Goal: Transaction & Acquisition: Purchase product/service

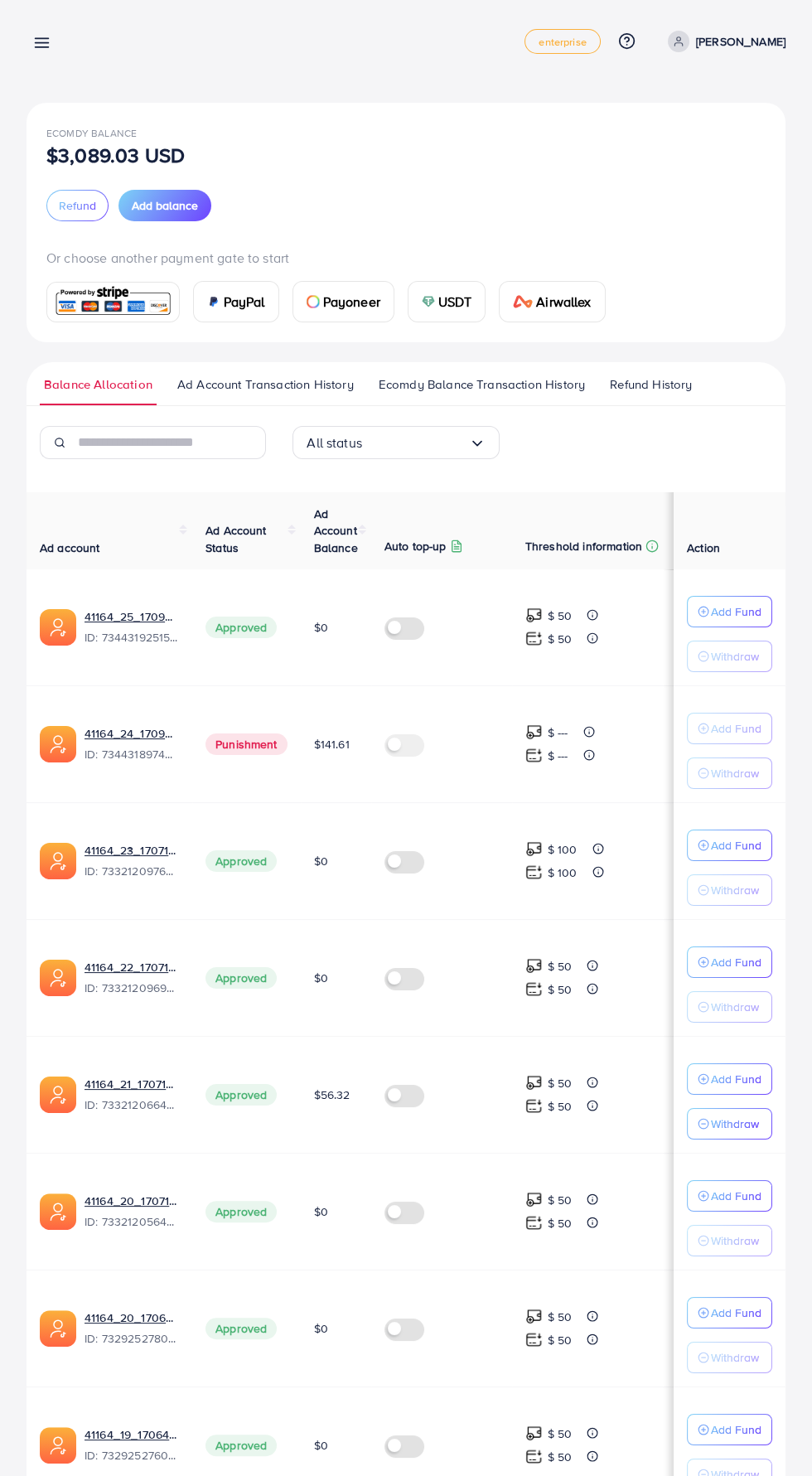
click at [41, 43] on line at bounding box center [42, 43] width 13 height 0
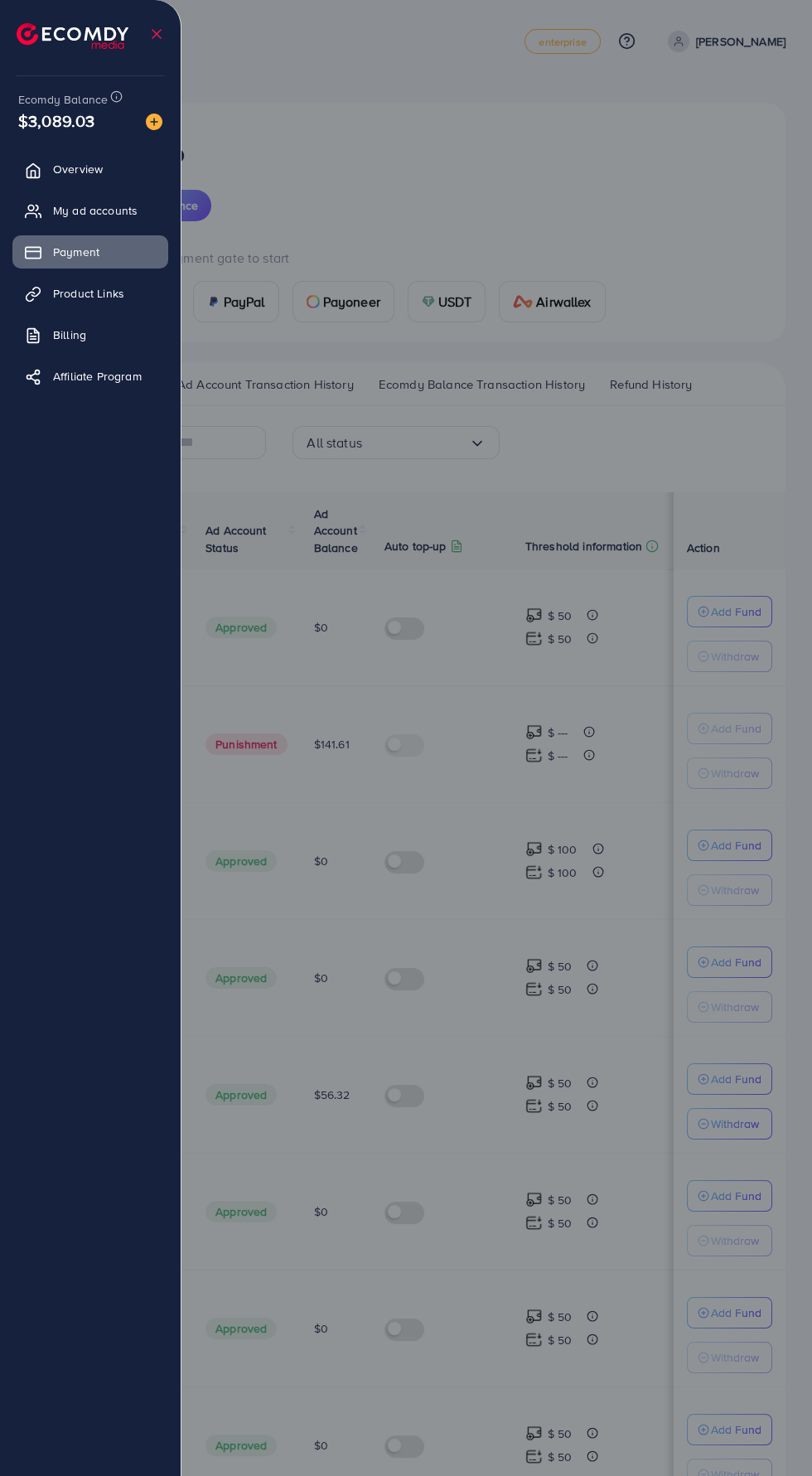
click at [154, 122] on img at bounding box center [154, 122] width 17 height 17
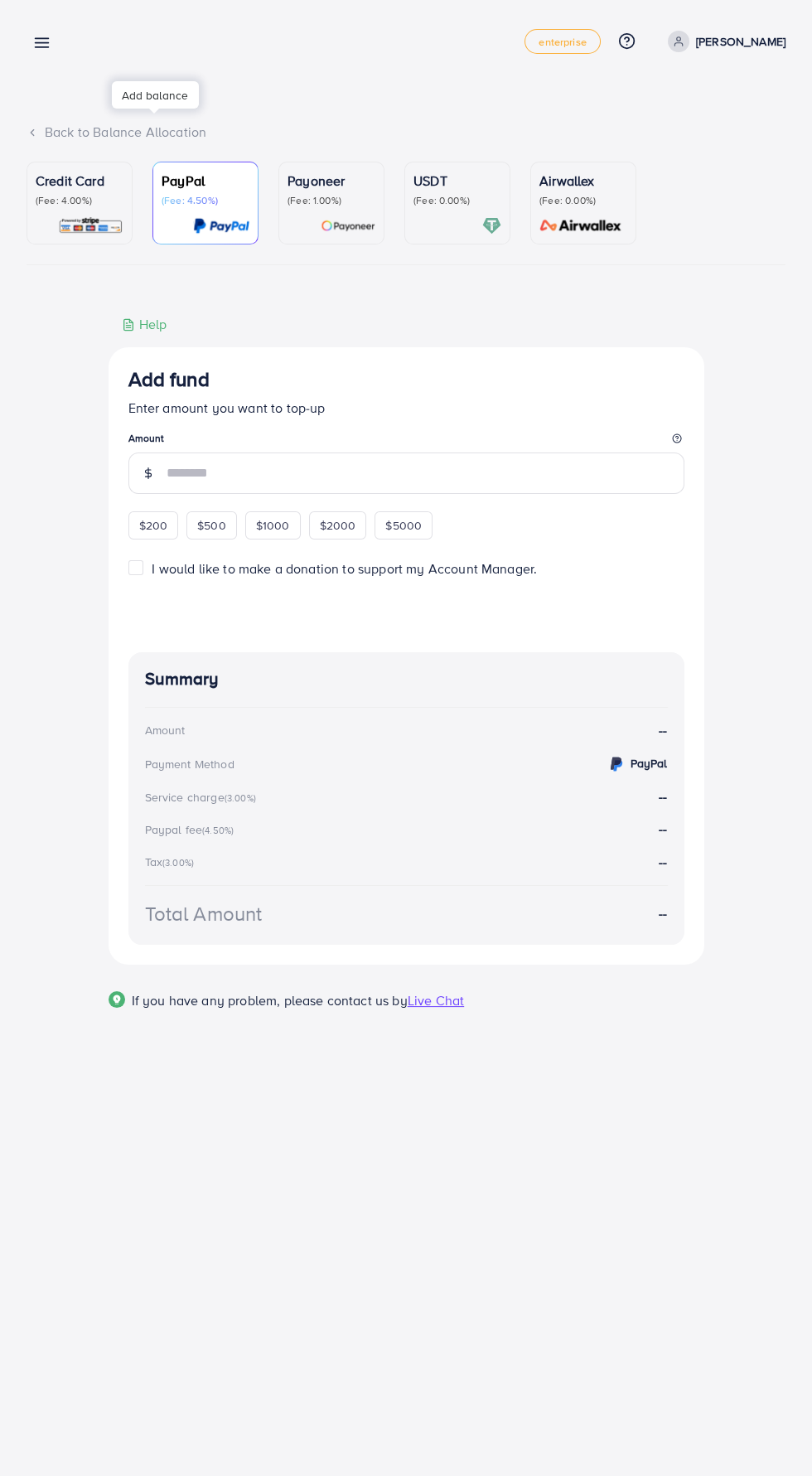
click at [64, 227] on img at bounding box center [90, 226] width 66 height 19
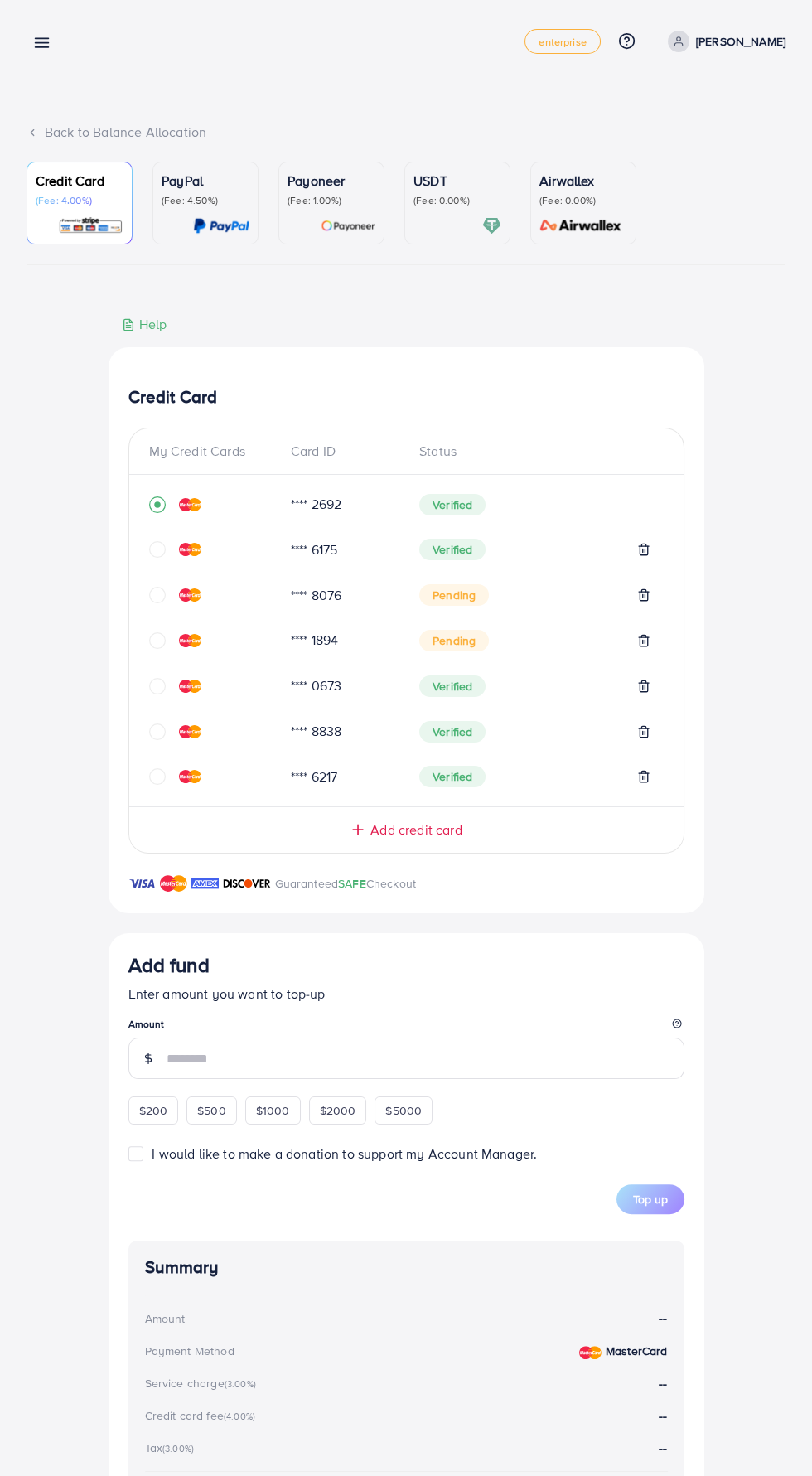
click at [493, 828] on div "Add credit card" at bounding box center [406, 830] width 488 height 19
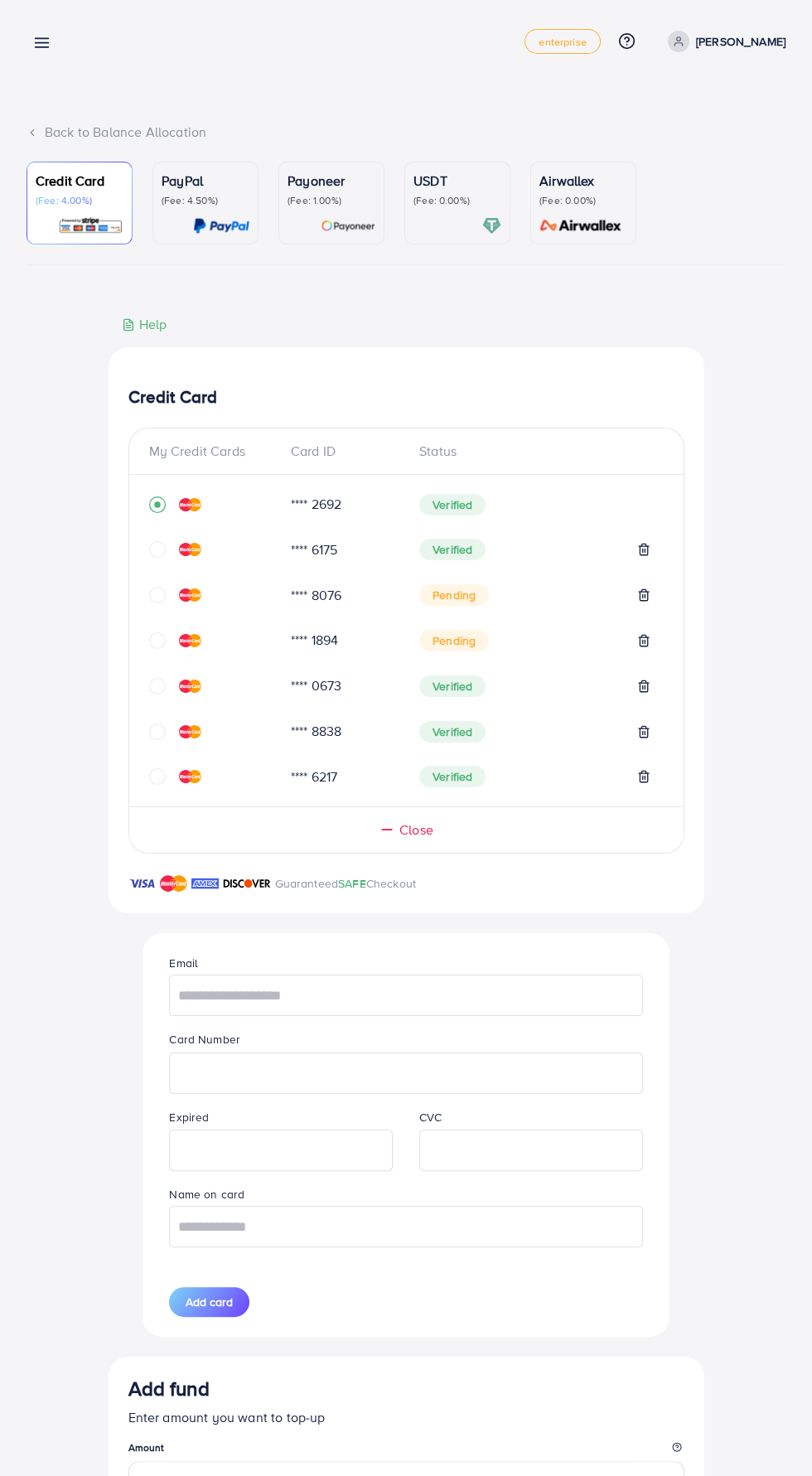
click at [157, 780] on icon "circle" at bounding box center [158, 777] width 17 height 17
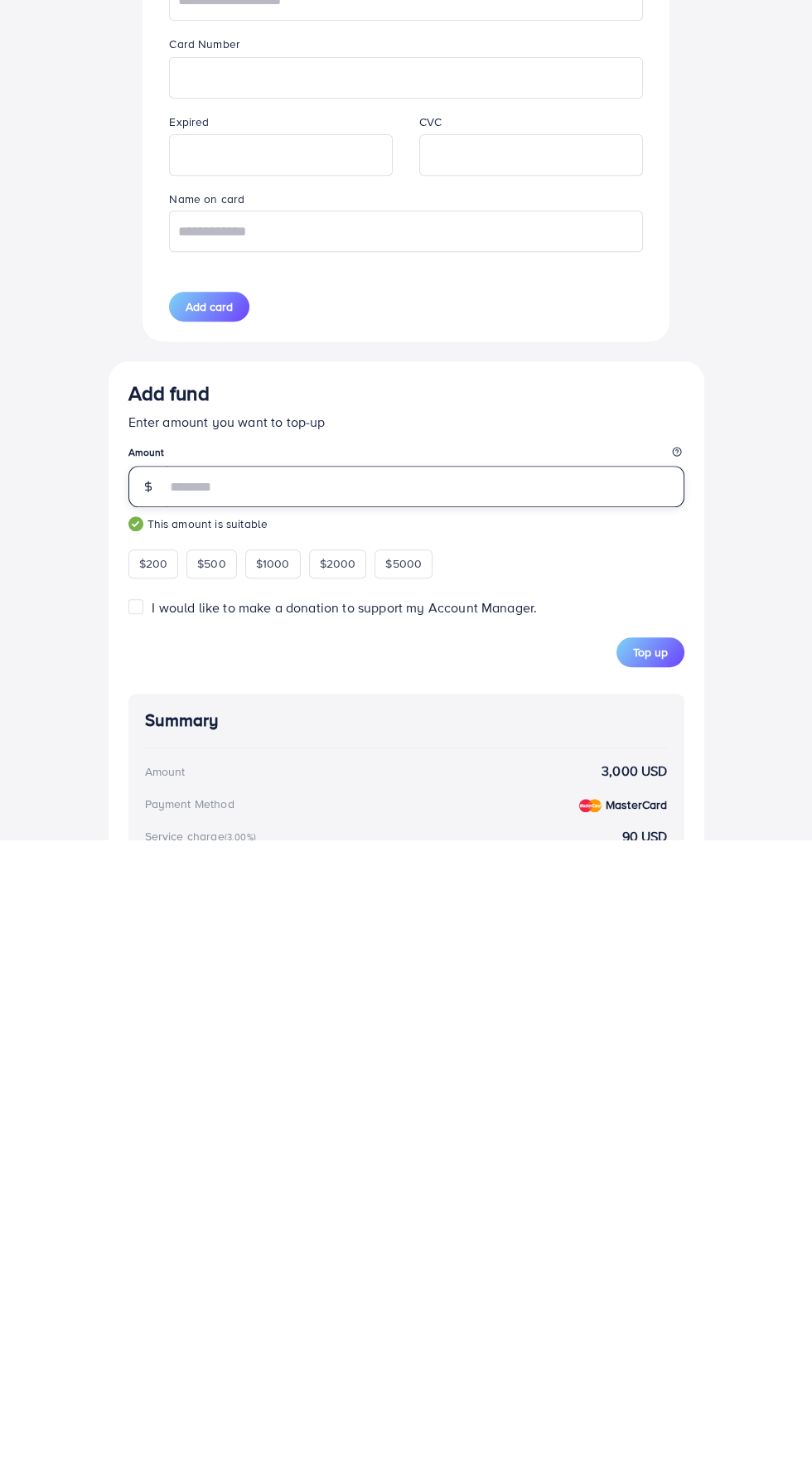
scroll to position [360, 0]
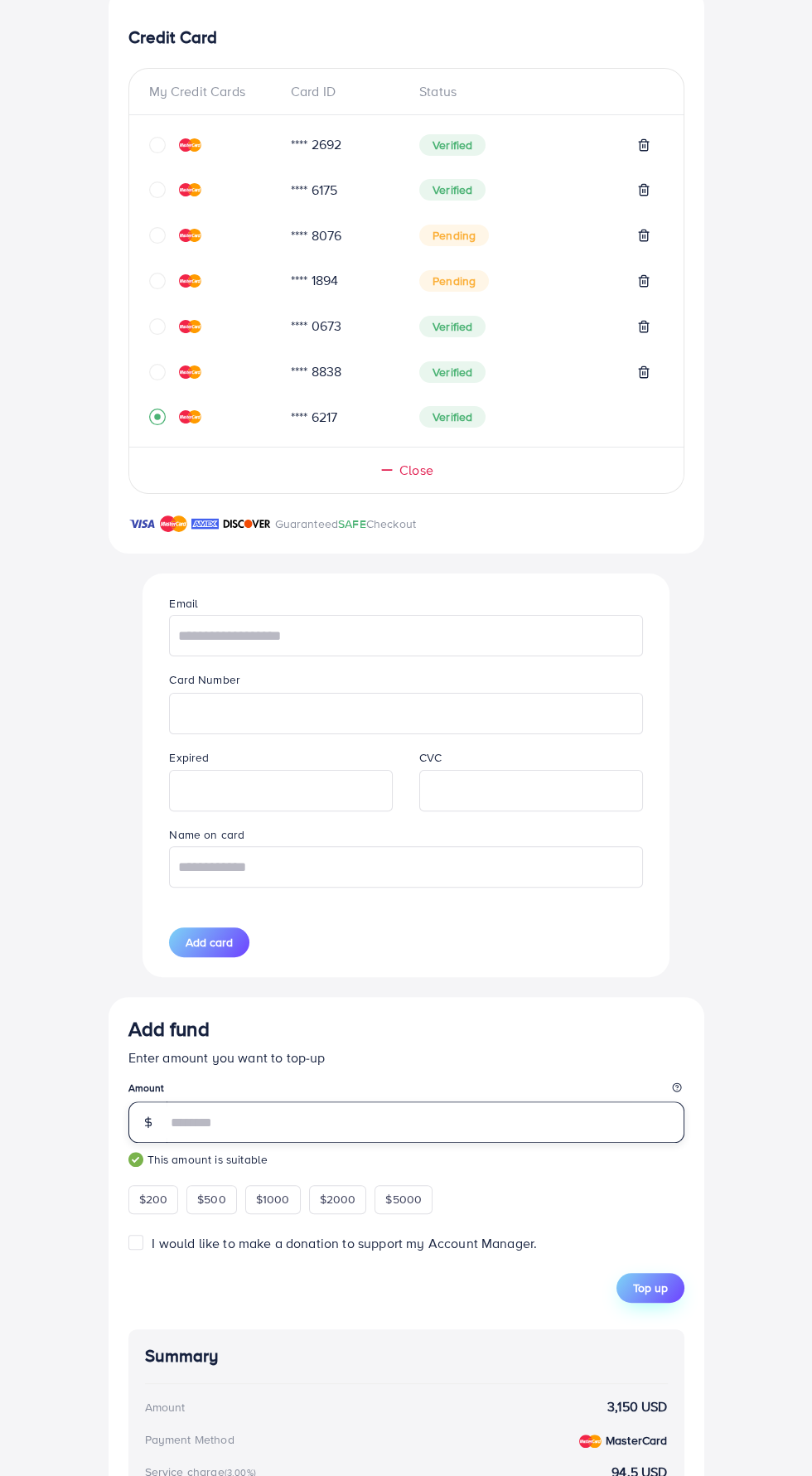
type input "****"
click at [662, 1292] on span "Top up" at bounding box center [650, 1288] width 35 height 17
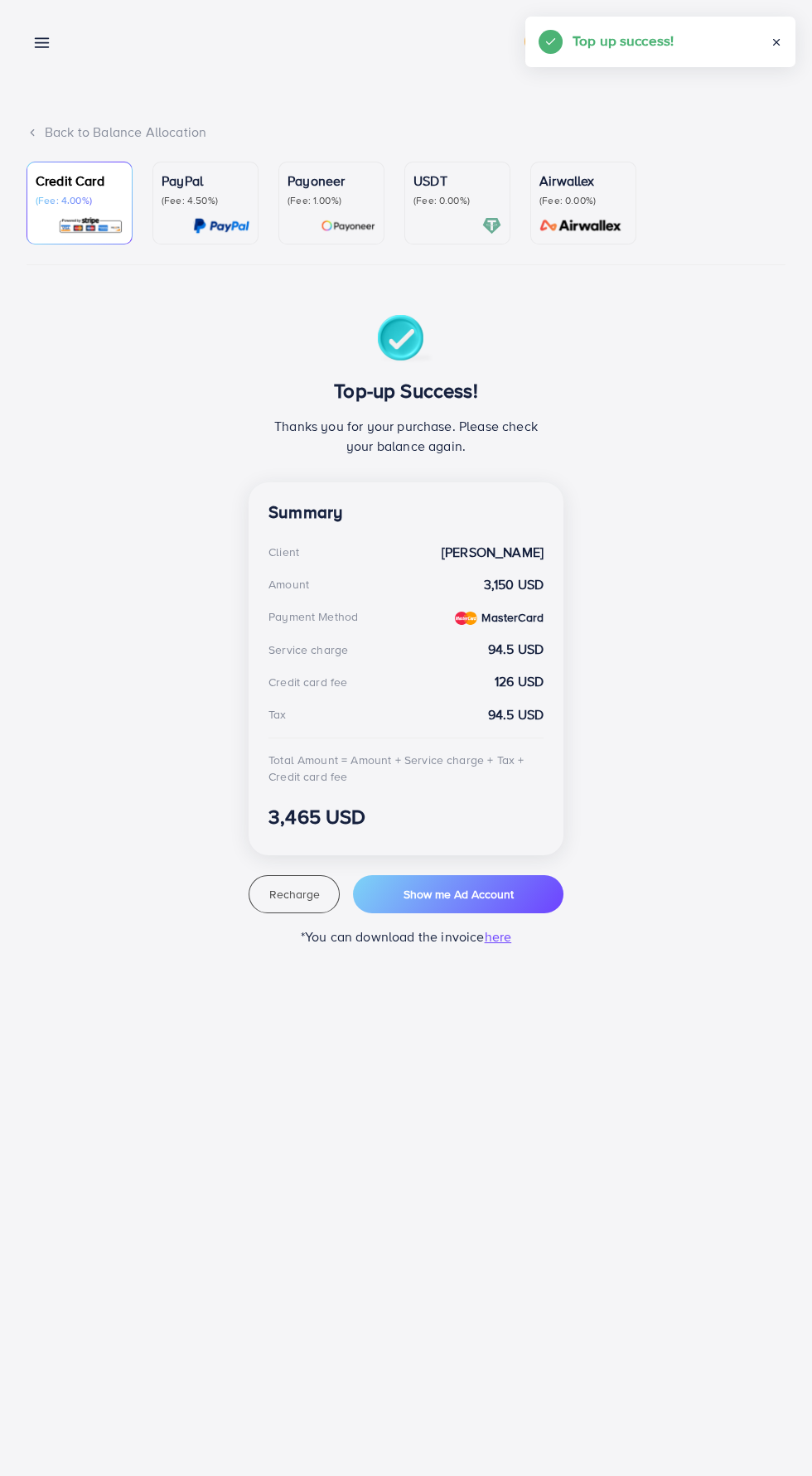
scroll to position [0, 0]
click at [310, 903] on span "Recharge" at bounding box center [294, 894] width 51 height 17
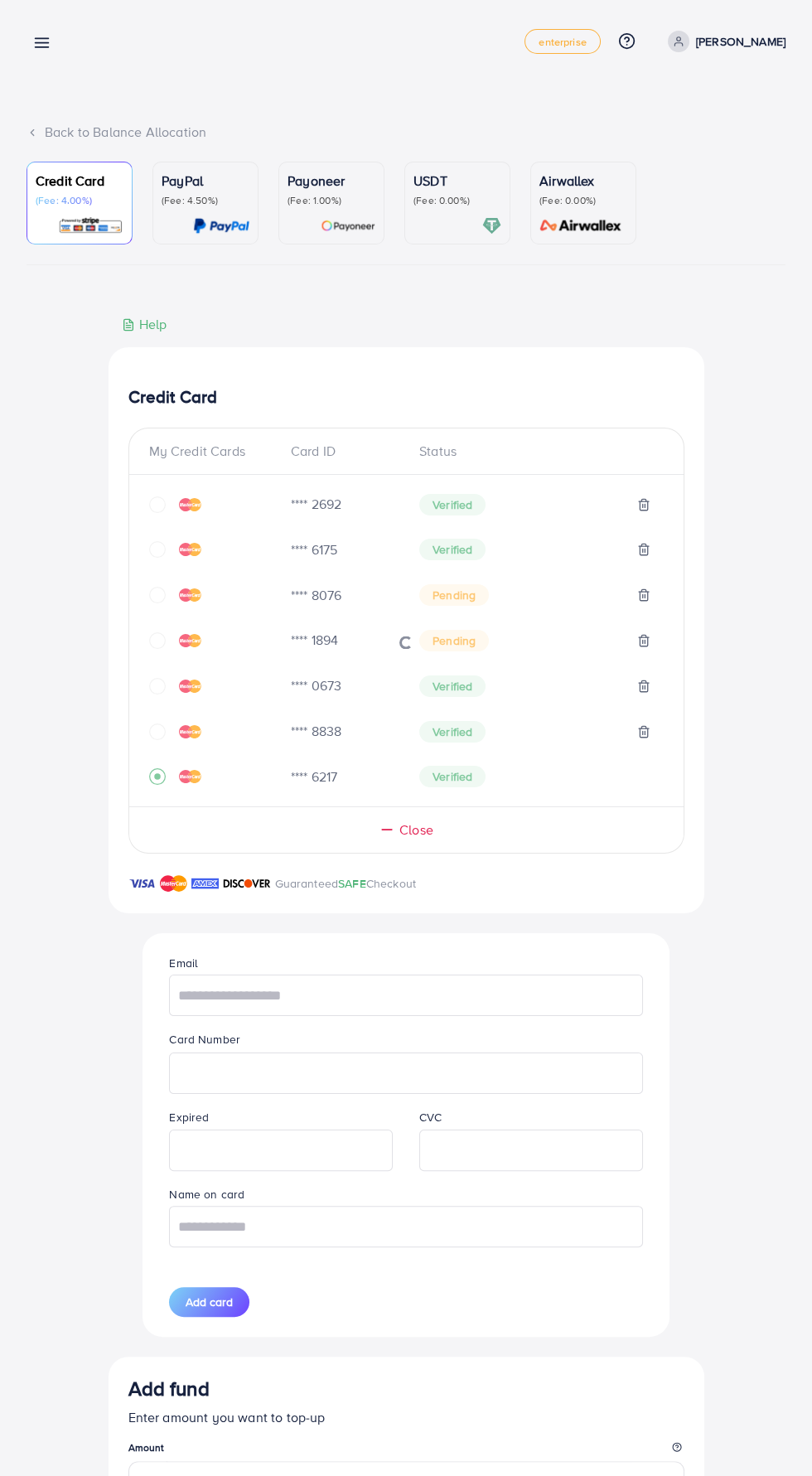
click at [33, 44] on icon at bounding box center [41, 42] width 17 height 17
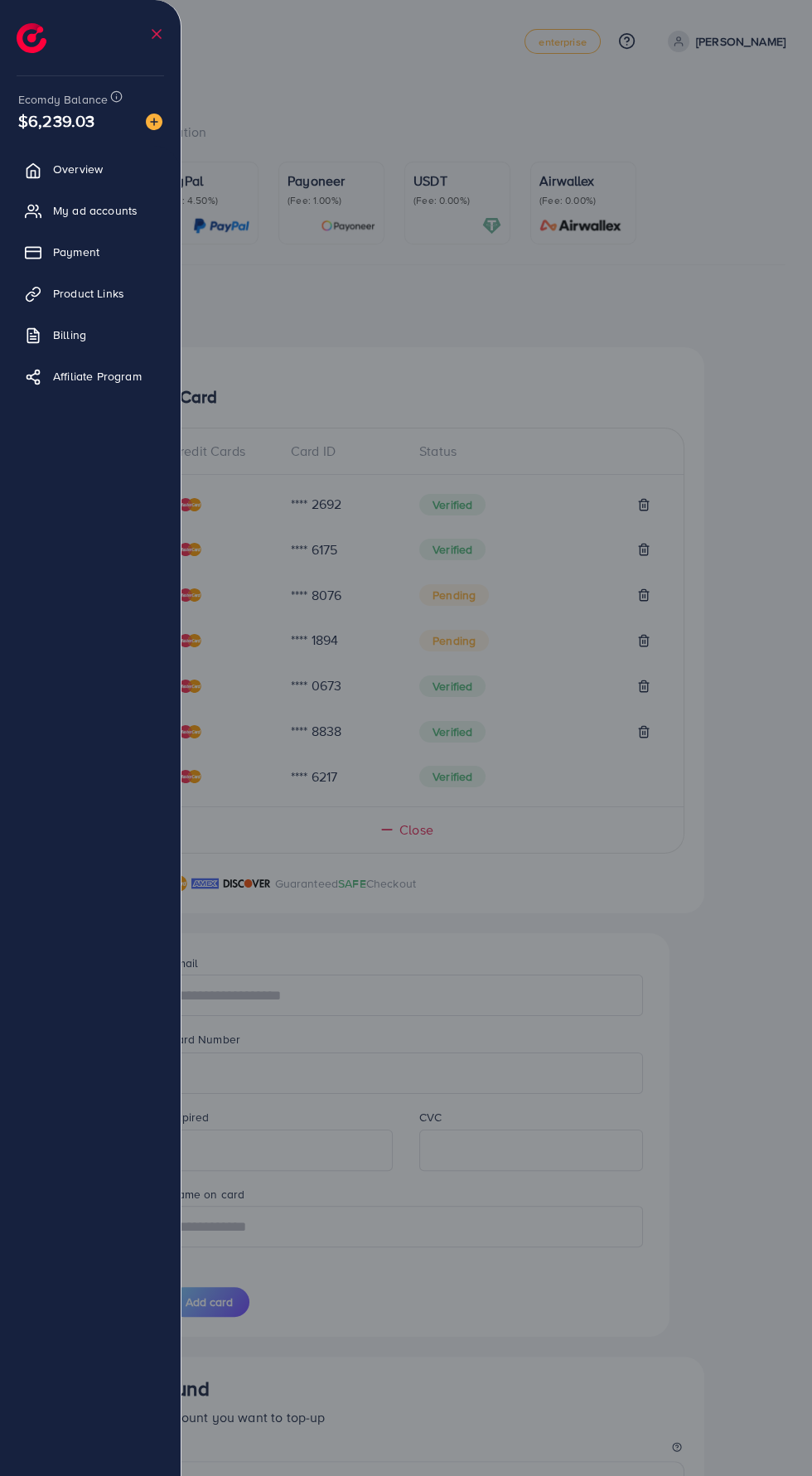
click at [497, 921] on div at bounding box center [406, 885] width 812 height 1771
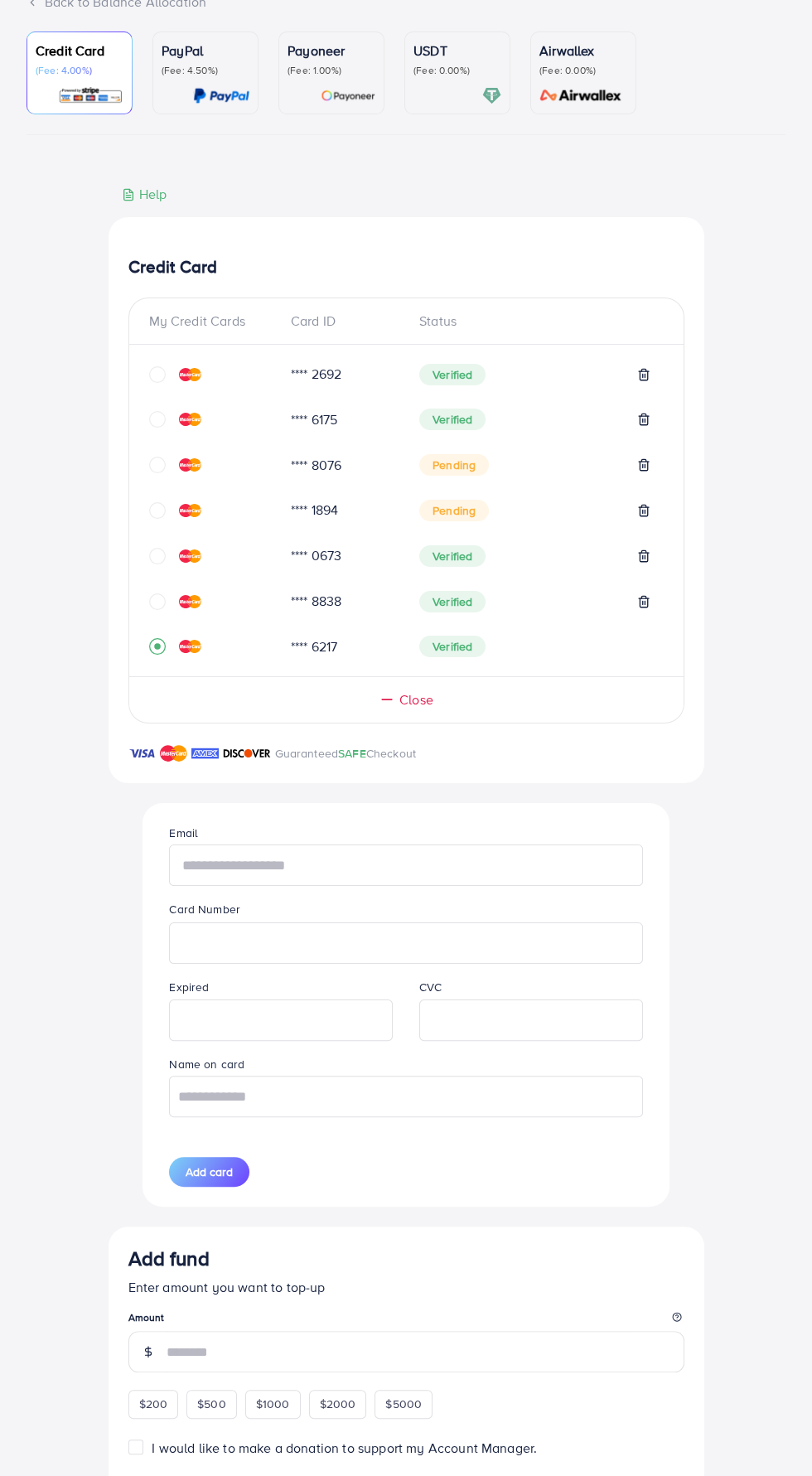
click at [468, 872] on input "text" at bounding box center [406, 865] width 474 height 41
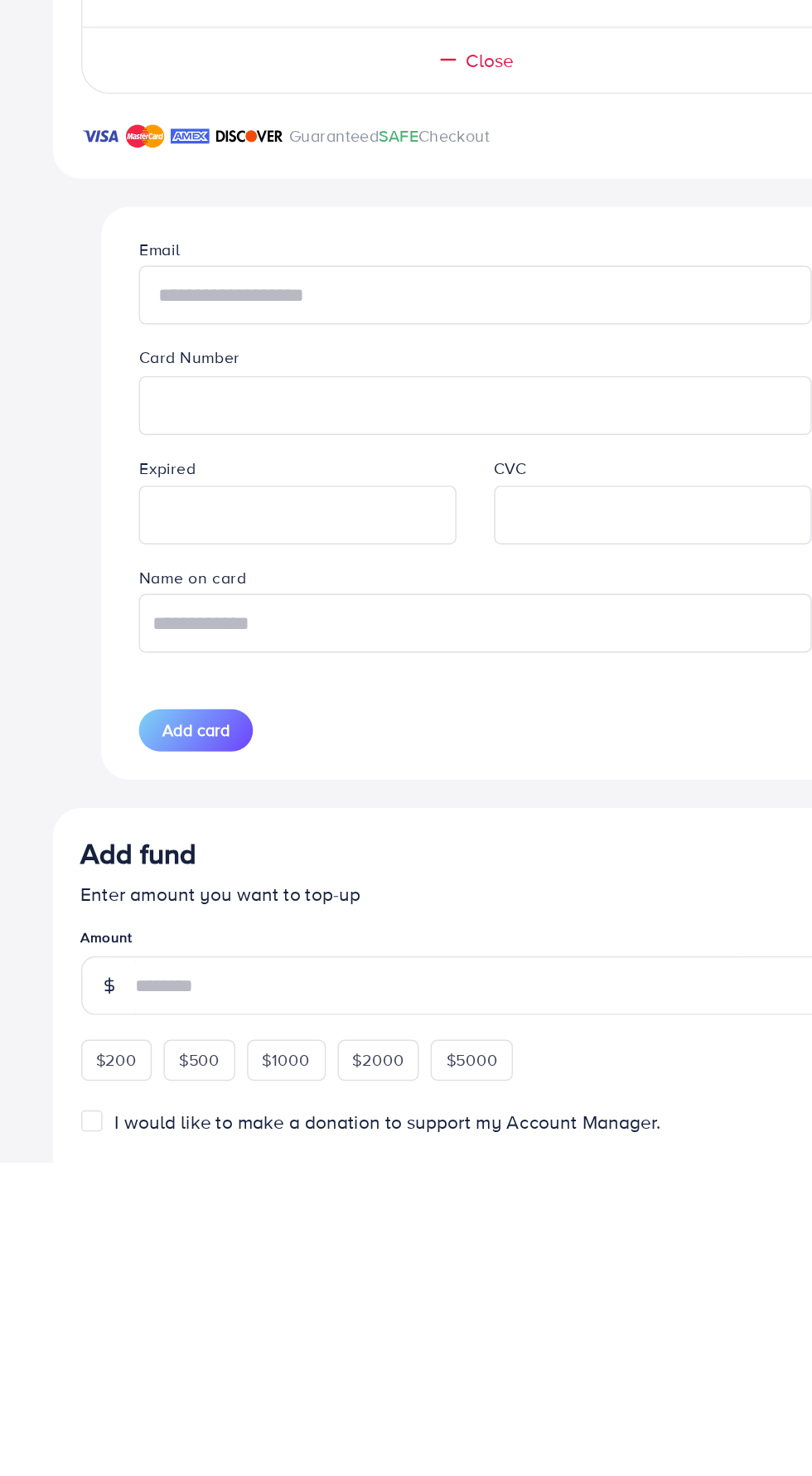
type input "**********"
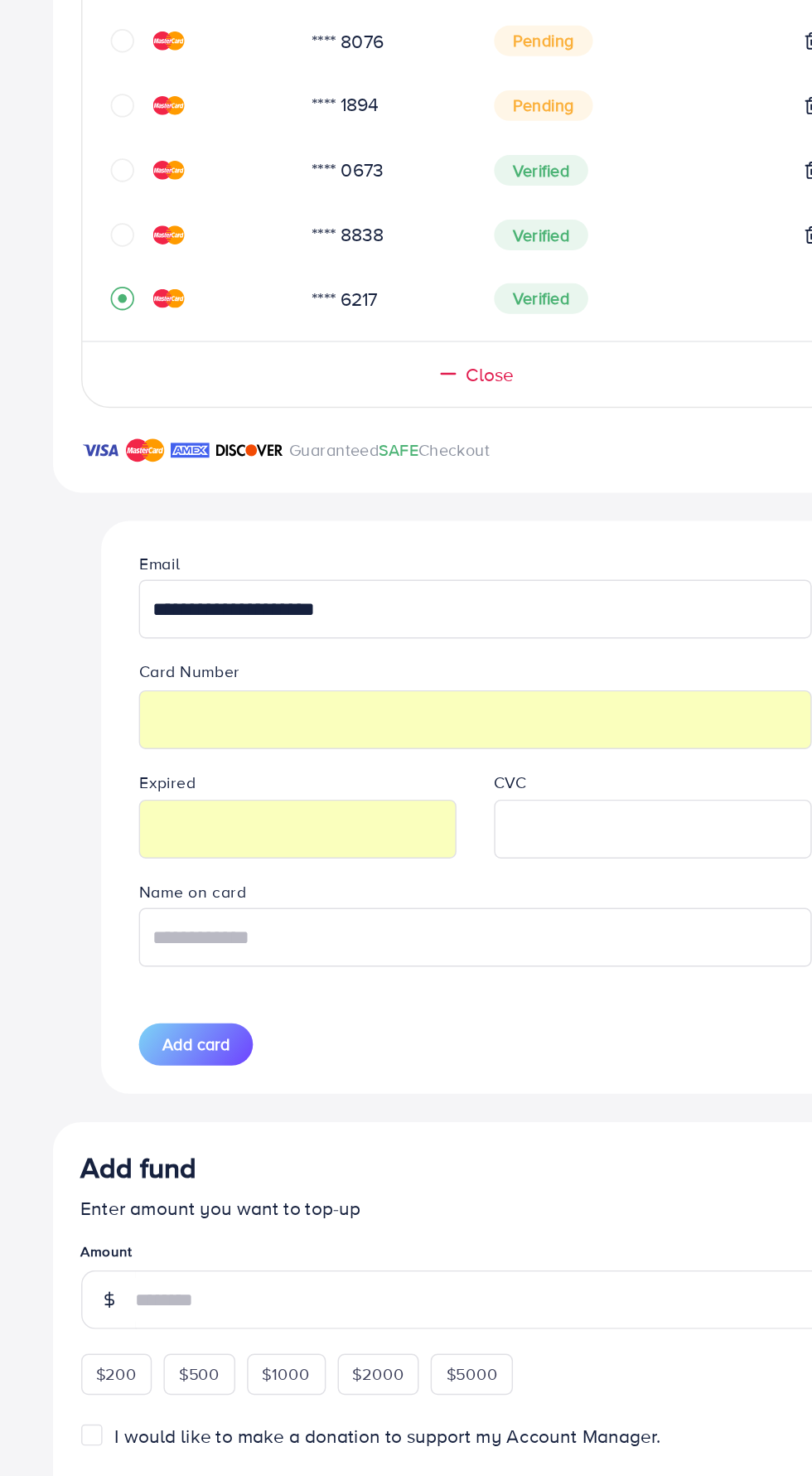
scroll to position [130, 0]
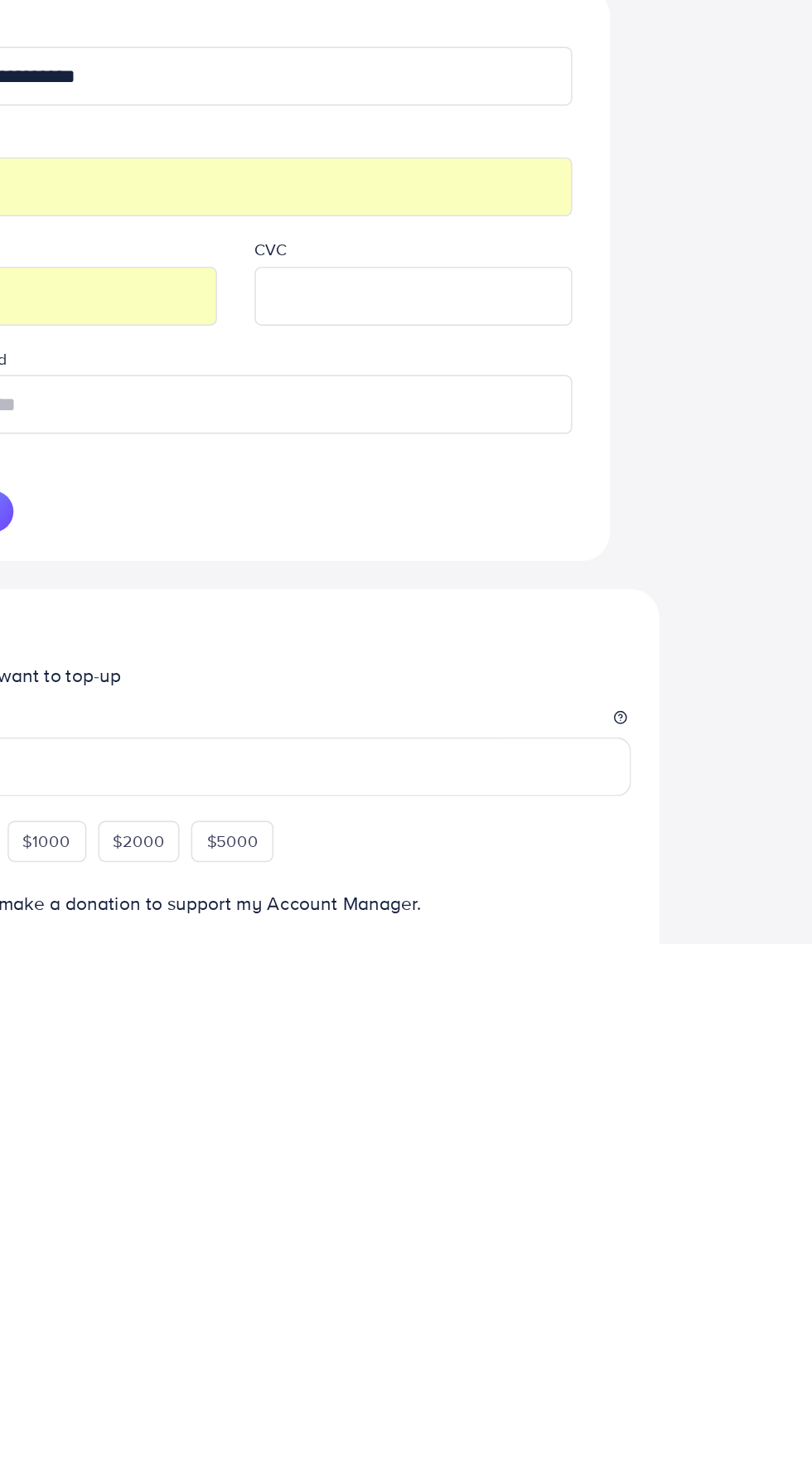
click at [594, 1101] on input "text" at bounding box center [406, 1097] width 474 height 41
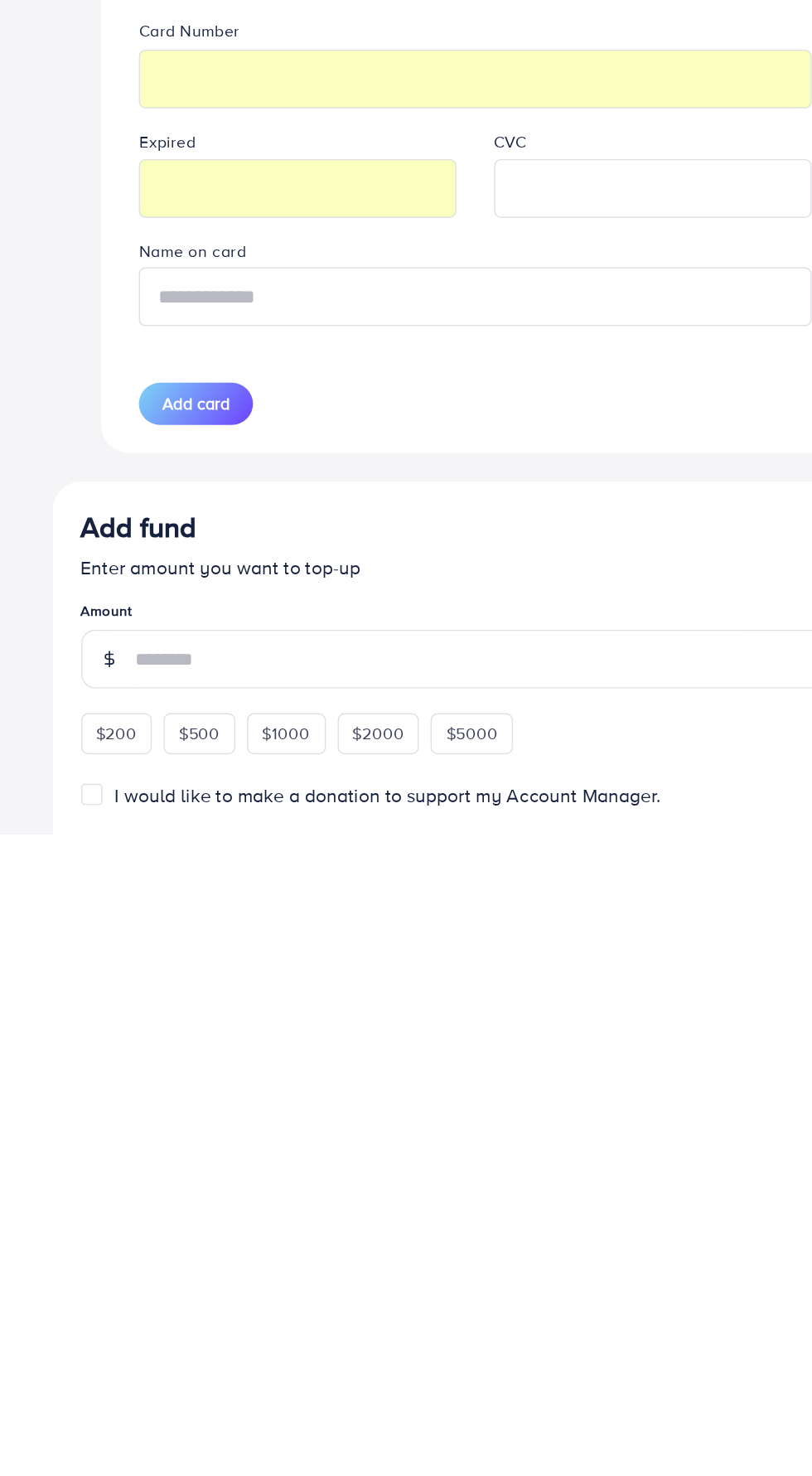
scroll to position [129, 0]
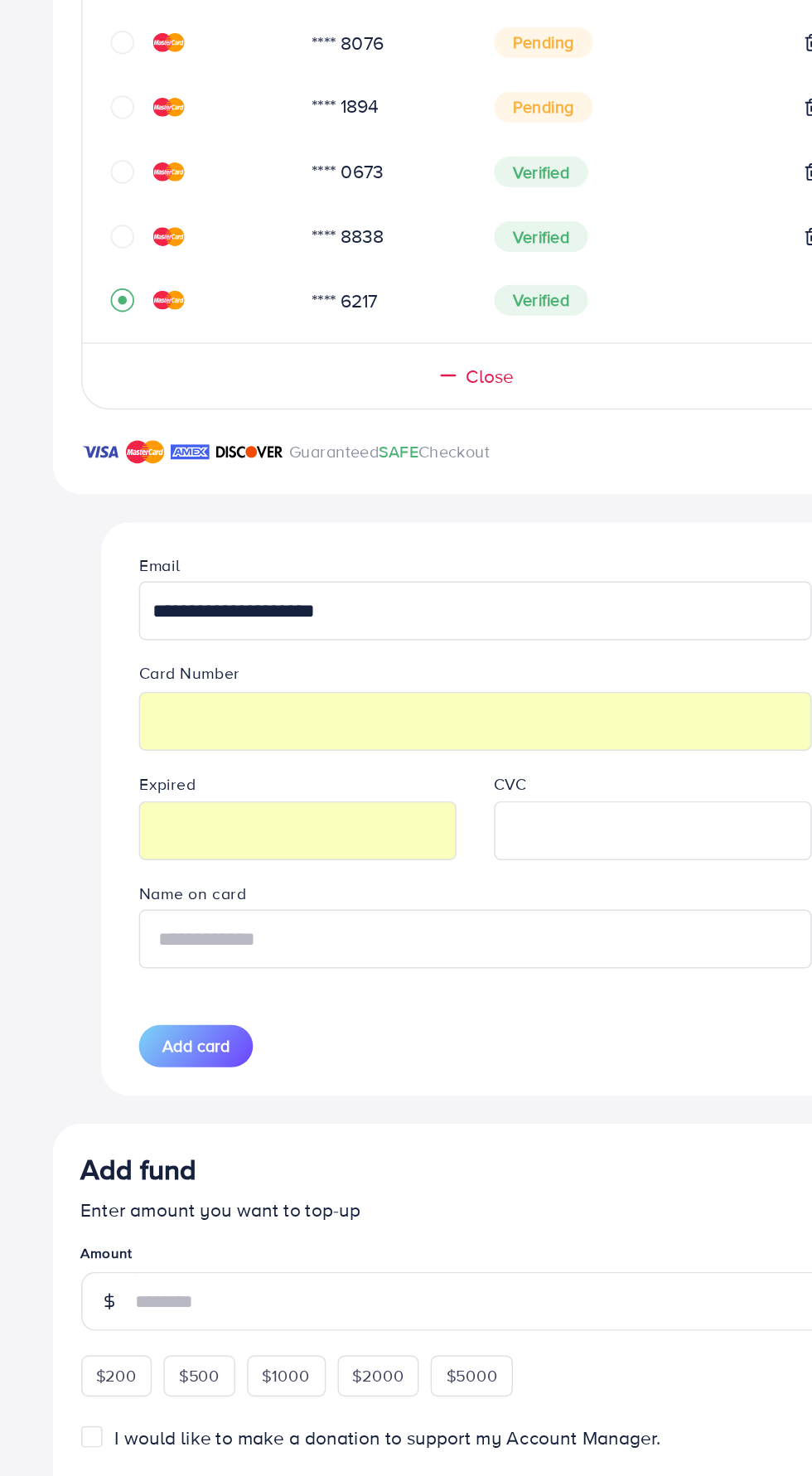
type input "****"
click at [210, 1174] on span "Add card" at bounding box center [209, 1173] width 47 height 17
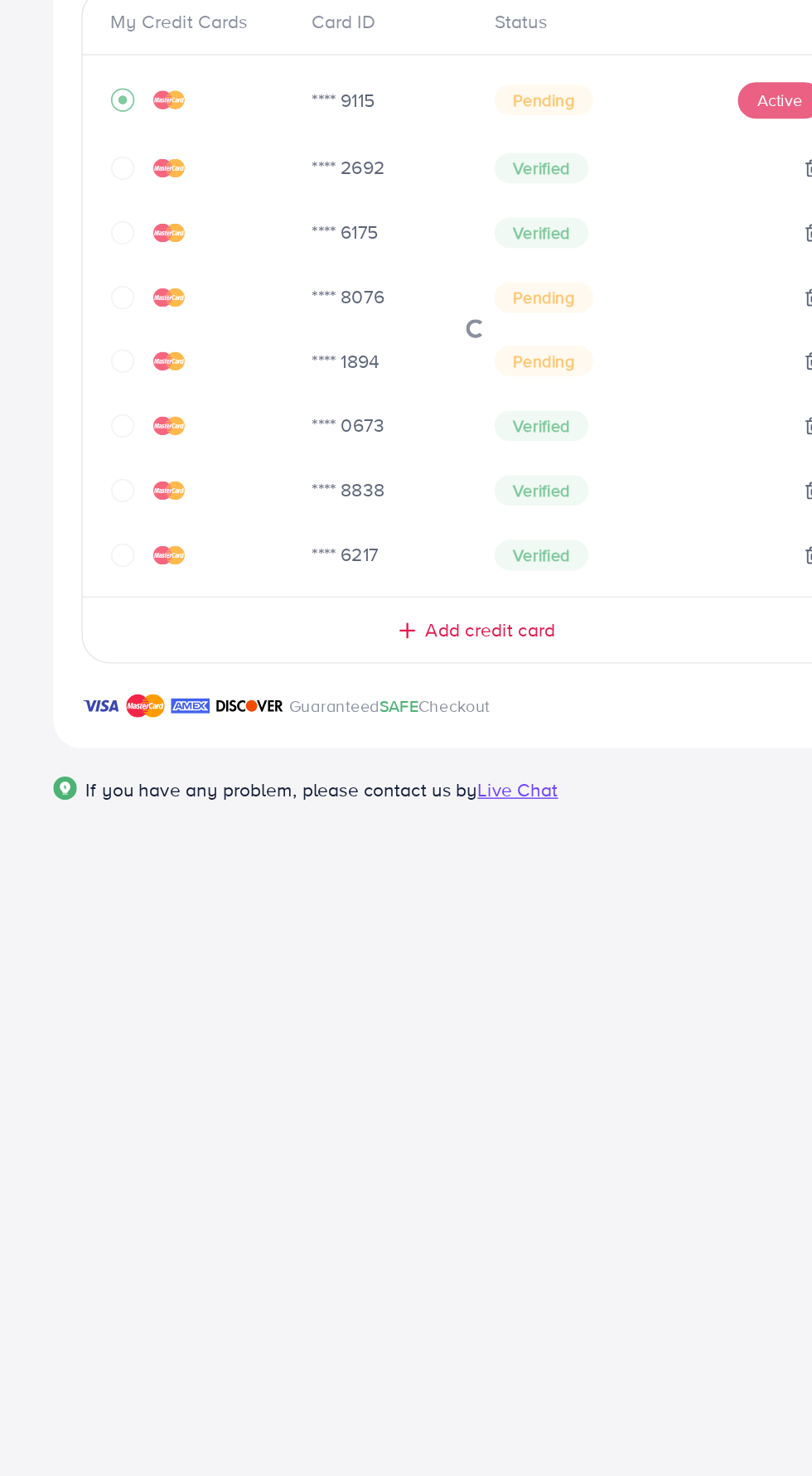
scroll to position [0, 0]
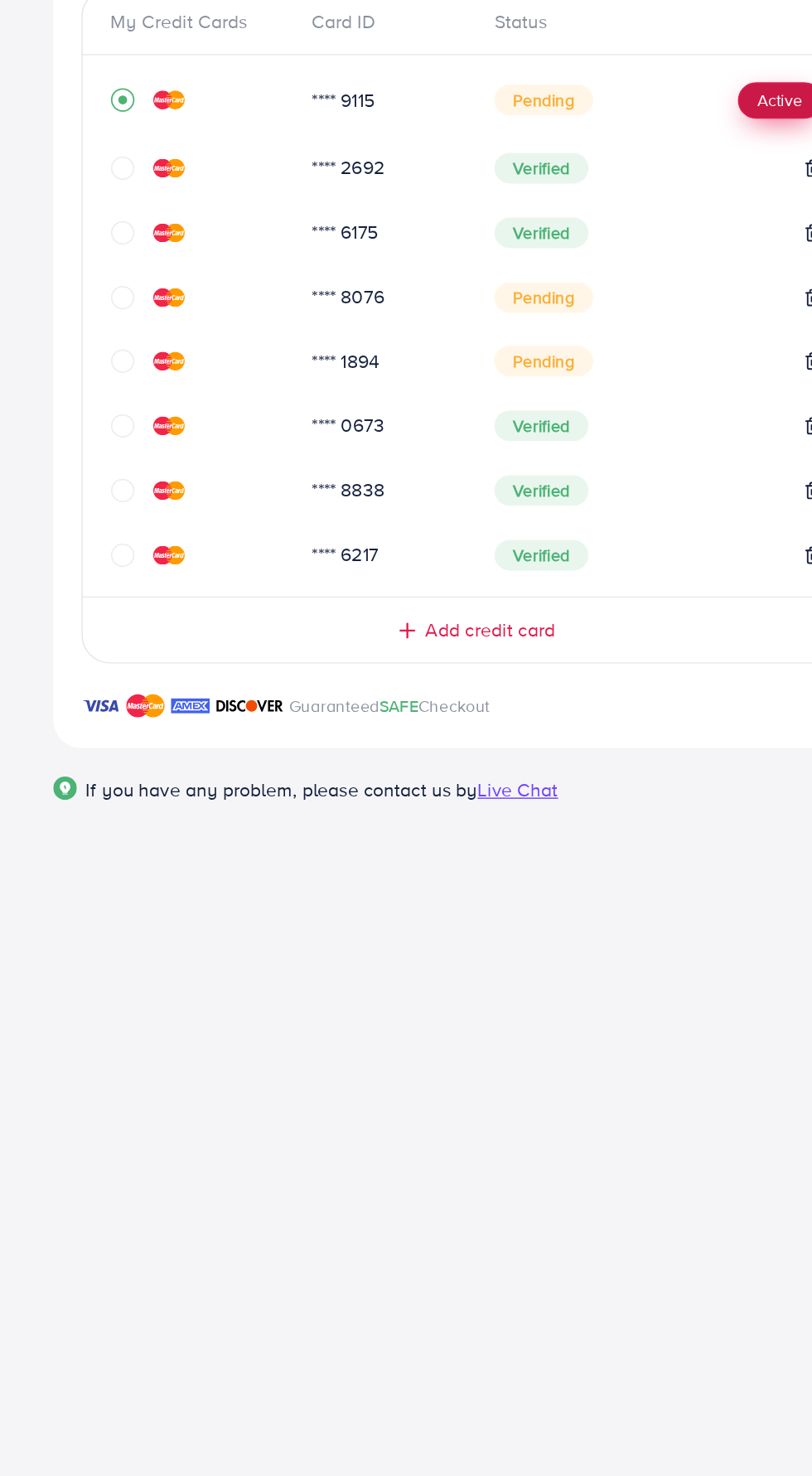
click at [596, 514] on button "Active" at bounding box center [620, 507] width 60 height 27
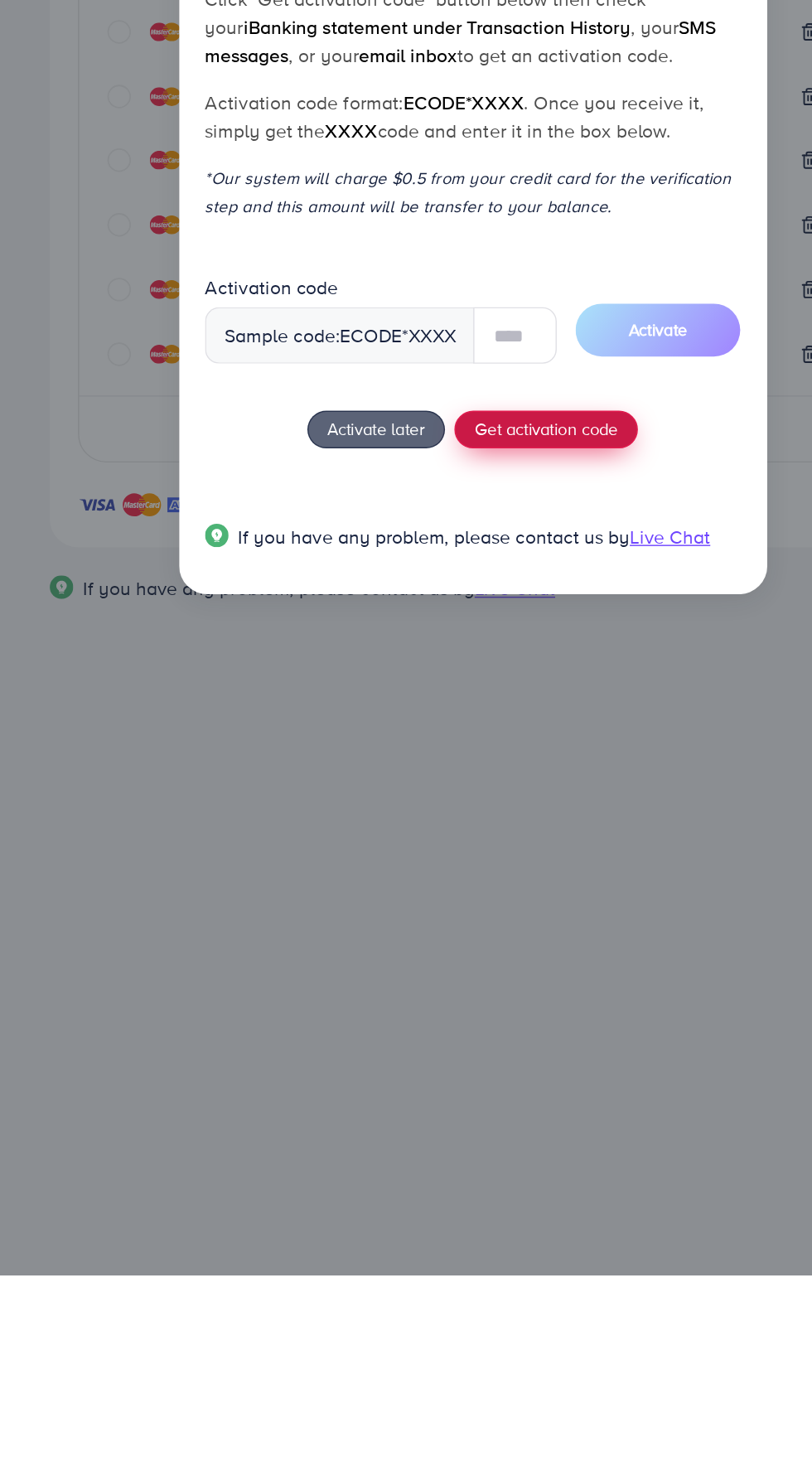
click at [451, 887] on span "Get activation code" at bounding box center [456, 879] width 101 height 17
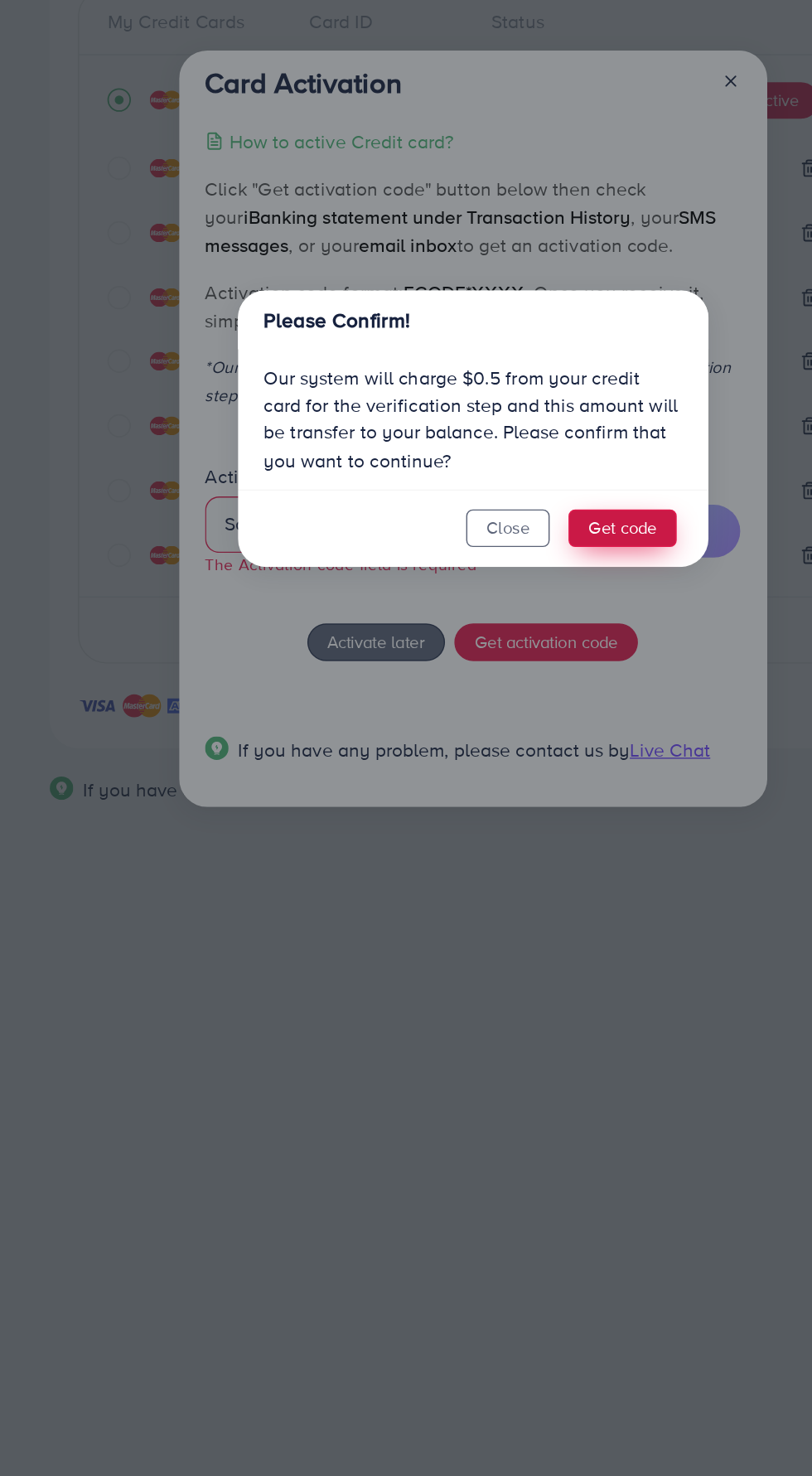
click at [533, 814] on button "Get code" at bounding box center [510, 808] width 76 height 27
